Goal: Information Seeking & Learning: Check status

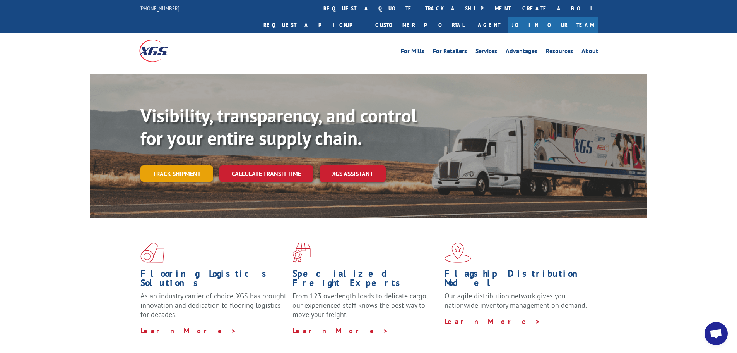
click at [187, 165] on link "Track shipment" at bounding box center [176, 173] width 73 height 16
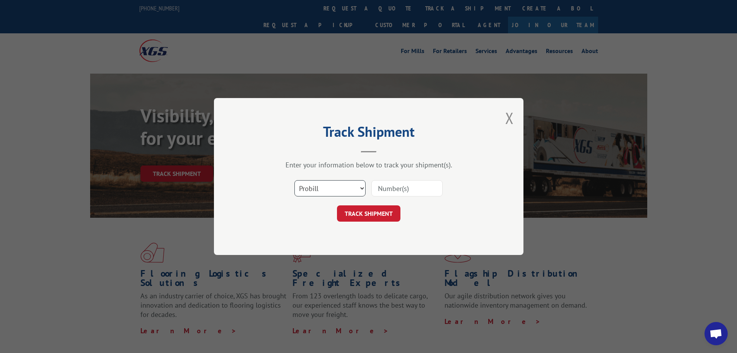
click at [341, 188] on select "Select category... Probill BOL PO" at bounding box center [329, 188] width 71 height 16
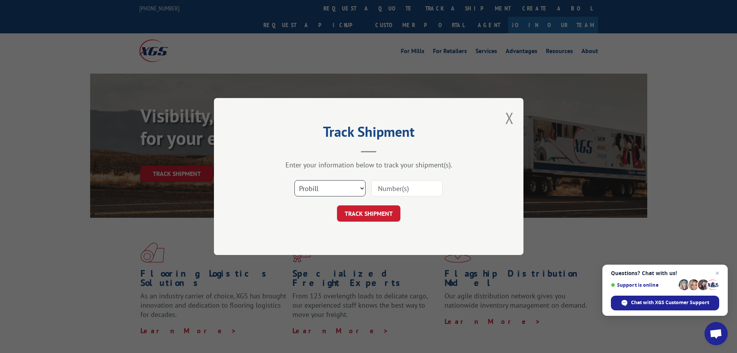
select select "bol"
click at [294, 180] on select "Select category... Probill BOL PO" at bounding box center [329, 188] width 71 height 16
click at [391, 187] on input at bounding box center [406, 188] width 71 height 16
paste input "453692"
type input "453692"
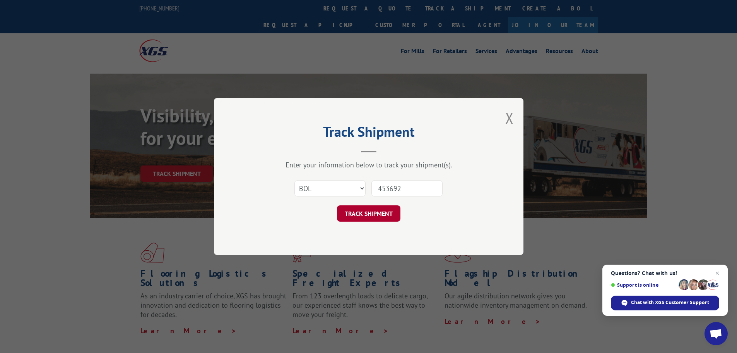
click at [368, 213] on button "TRACK SHIPMENT" at bounding box center [368, 213] width 63 height 16
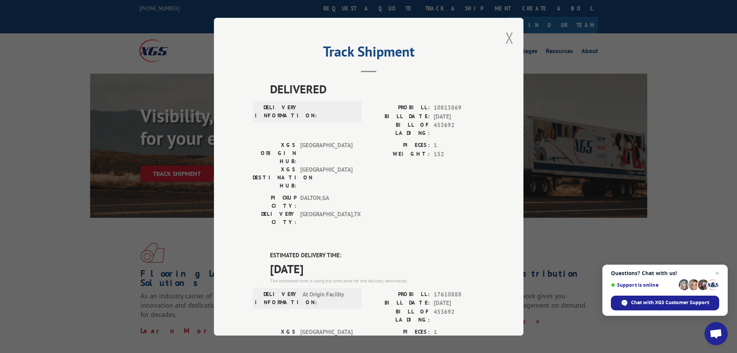
click at [507, 38] on button "Close modal" at bounding box center [509, 37] width 9 height 21
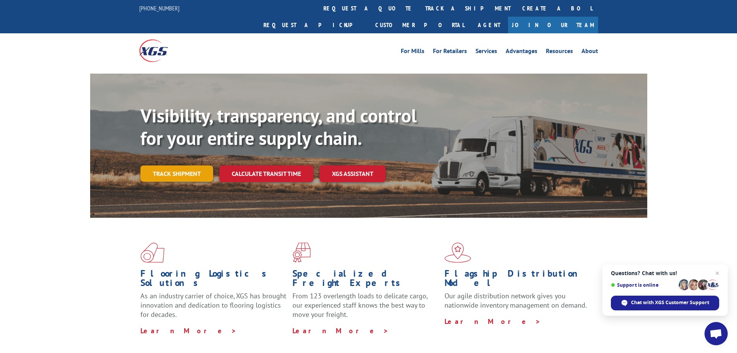
click at [188, 165] on link "Track shipment" at bounding box center [176, 173] width 73 height 16
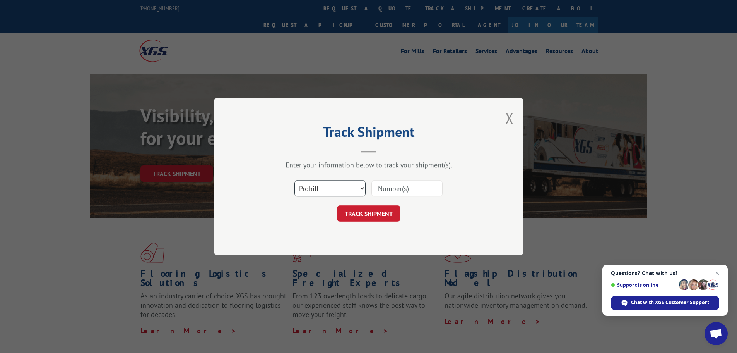
click at [327, 193] on select "Select category... Probill BOL PO" at bounding box center [329, 188] width 71 height 16
select select "bol"
click at [294, 180] on select "Select category... Probill BOL PO" at bounding box center [329, 188] width 71 height 16
click at [389, 187] on input at bounding box center [406, 188] width 71 height 16
paste input "5270392"
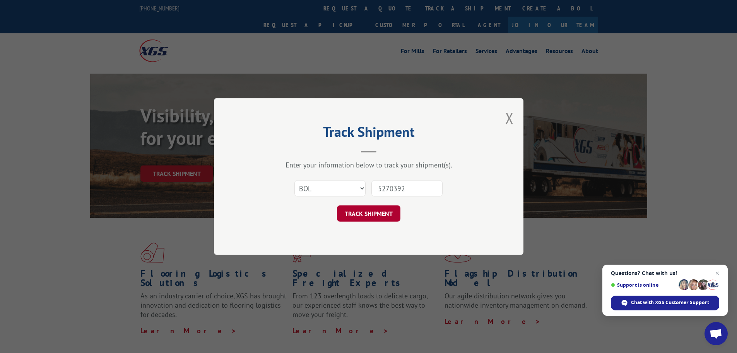
type input "5270392"
click at [370, 212] on button "TRACK SHIPMENT" at bounding box center [368, 213] width 63 height 16
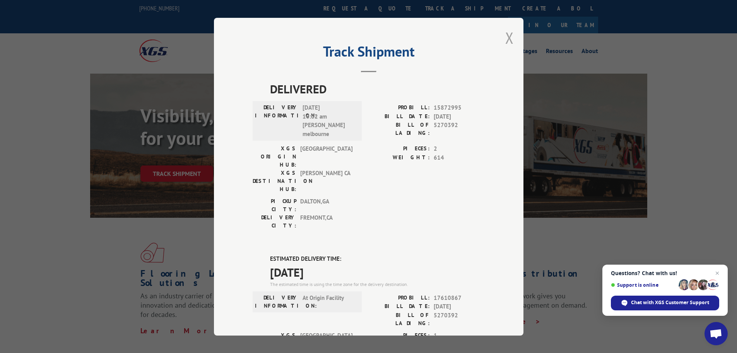
click at [507, 35] on button "Close modal" at bounding box center [509, 37] width 9 height 21
